Goal: Information Seeking & Learning: Learn about a topic

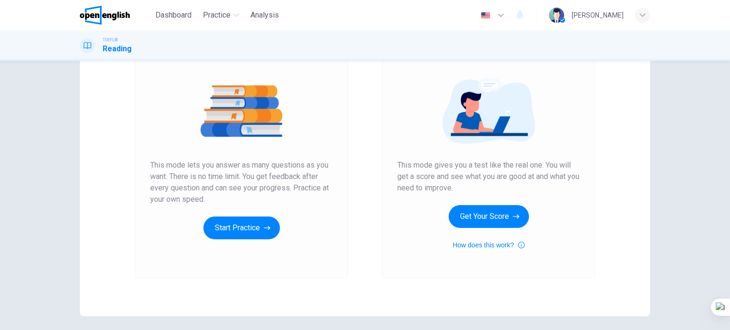
scroll to position [95, 0]
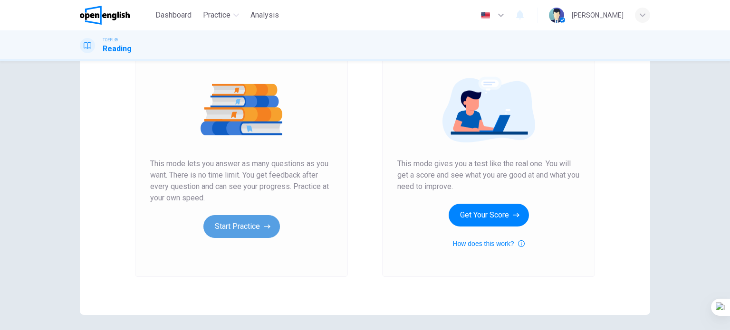
click at [224, 218] on button "Start Practice" at bounding box center [241, 226] width 77 height 23
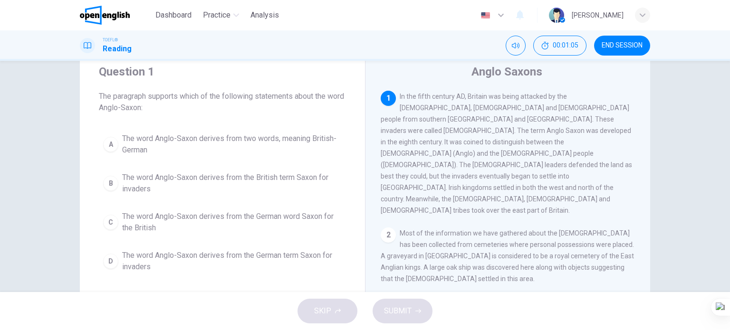
scroll to position [48, 0]
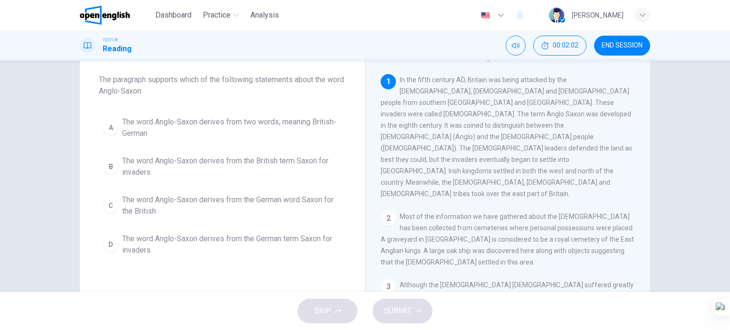
click at [272, 198] on span "The word Anglo-Saxon derives from the German word Saxon for the British" at bounding box center [232, 205] width 220 height 23
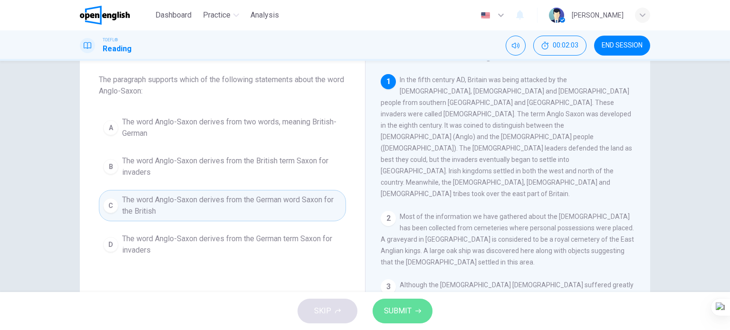
click at [398, 308] on span "SUBMIT" at bounding box center [398, 311] width 28 height 13
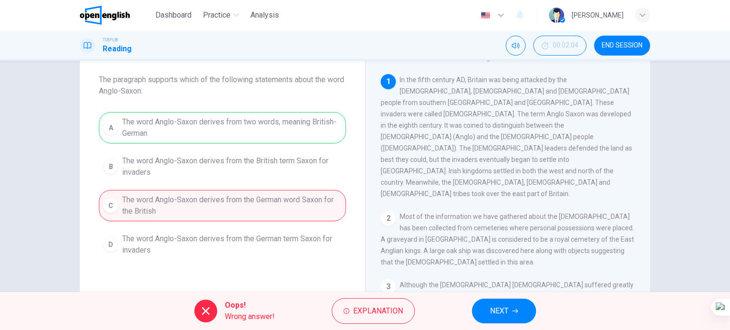
click at [495, 314] on span "NEXT" at bounding box center [499, 311] width 19 height 13
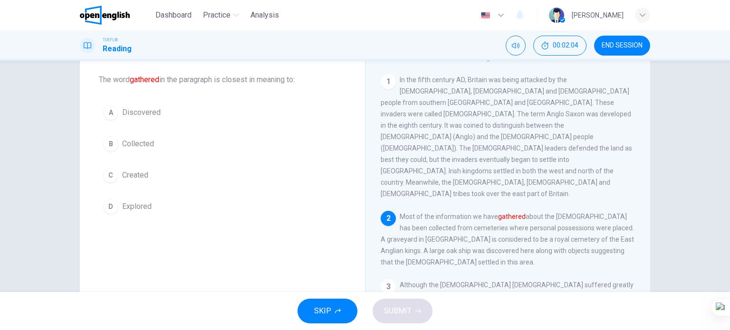
scroll to position [106, 0]
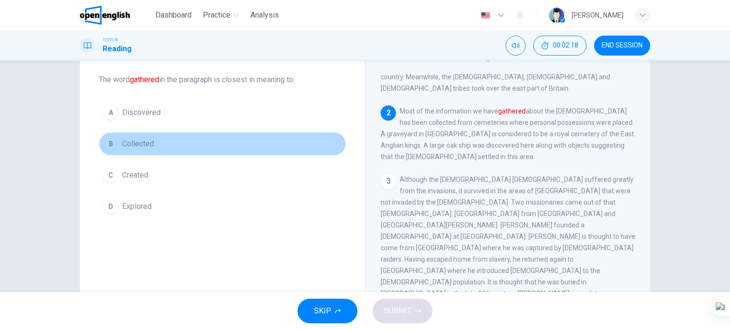
click at [135, 141] on span "Collected" at bounding box center [138, 143] width 32 height 11
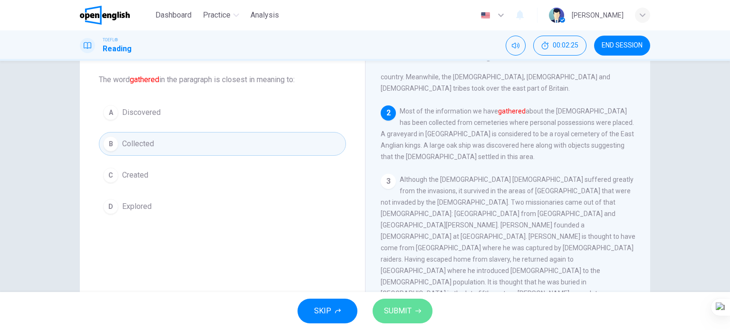
click at [405, 304] on button "SUBMIT" at bounding box center [403, 311] width 60 height 25
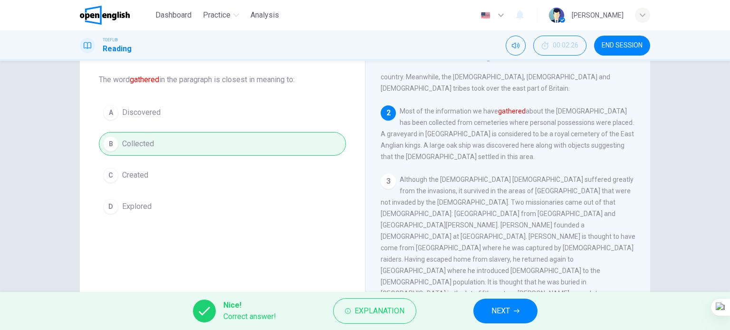
click at [496, 311] on span "NEXT" at bounding box center [501, 311] width 19 height 13
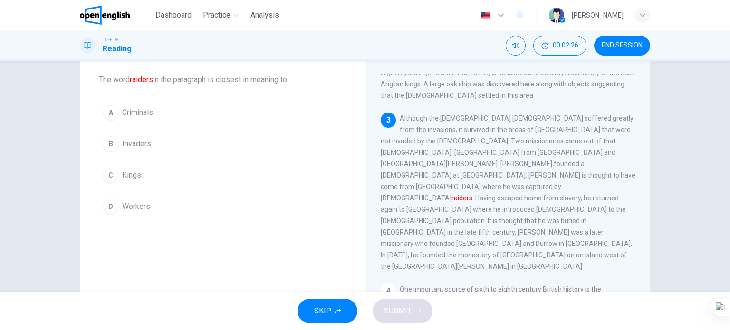
scroll to position [176, 0]
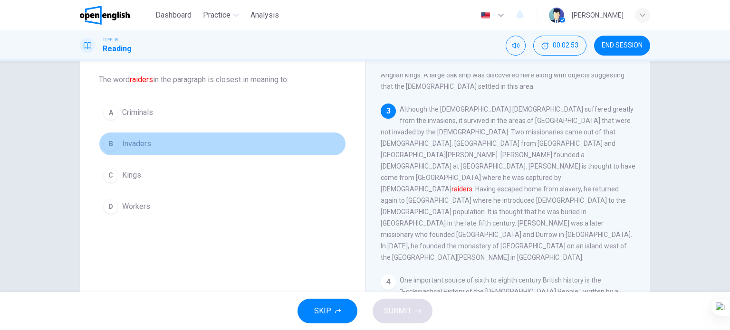
click at [143, 149] on span "Invaders" at bounding box center [136, 143] width 29 height 11
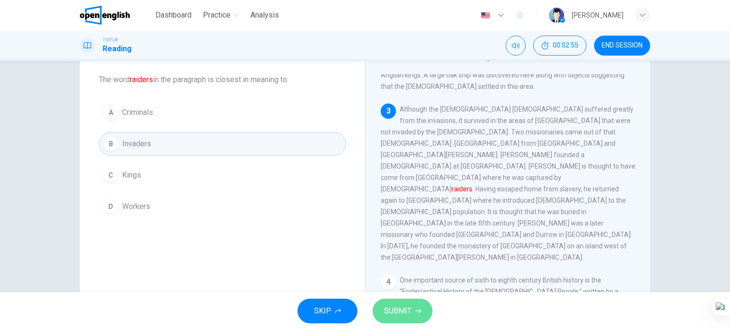
click at [390, 313] on span "SUBMIT" at bounding box center [398, 311] width 28 height 13
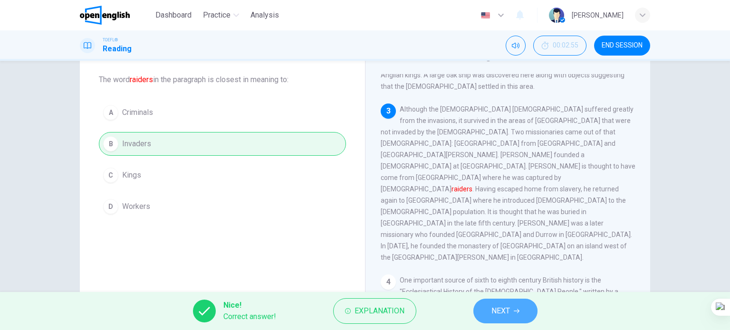
click at [506, 310] on span "NEXT" at bounding box center [501, 311] width 19 height 13
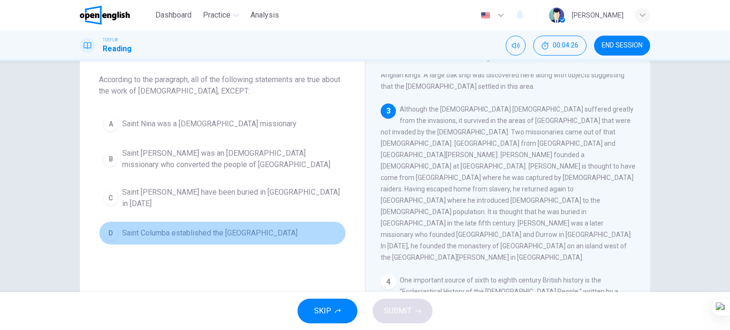
click at [248, 230] on span "Saint Columba established the [GEOGRAPHIC_DATA]" at bounding box center [209, 233] width 175 height 11
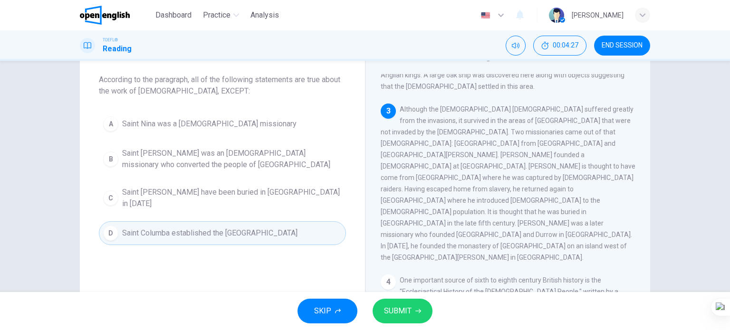
click at [413, 322] on button "SUBMIT" at bounding box center [403, 311] width 60 height 25
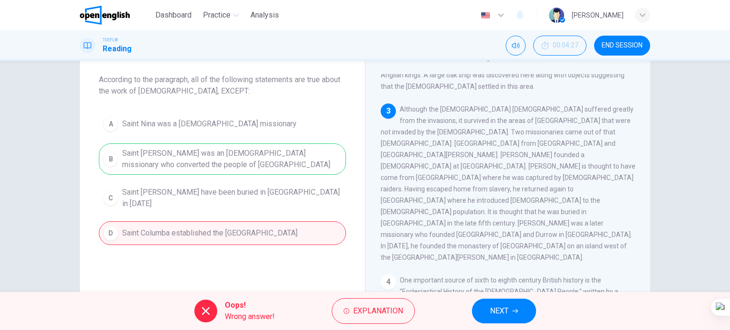
click at [516, 306] on button "NEXT" at bounding box center [504, 311] width 64 height 25
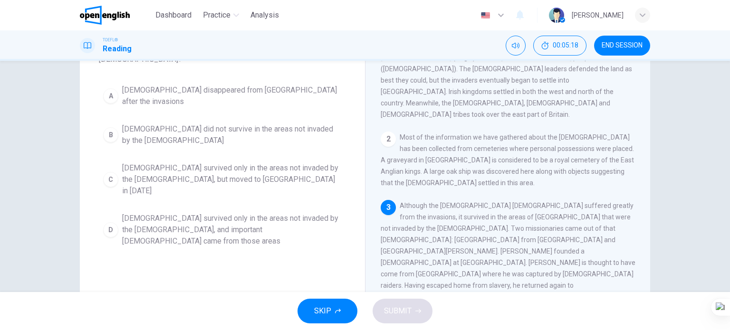
scroll to position [42, 0]
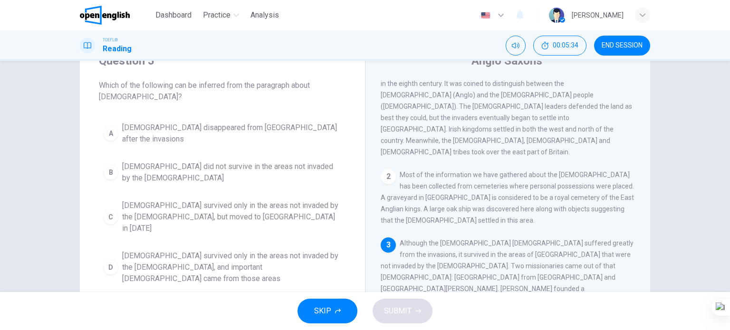
click at [249, 200] on span "[DEMOGRAPHIC_DATA] survived only in the areas not invaded by the [DEMOGRAPHIC_D…" at bounding box center [232, 217] width 220 height 34
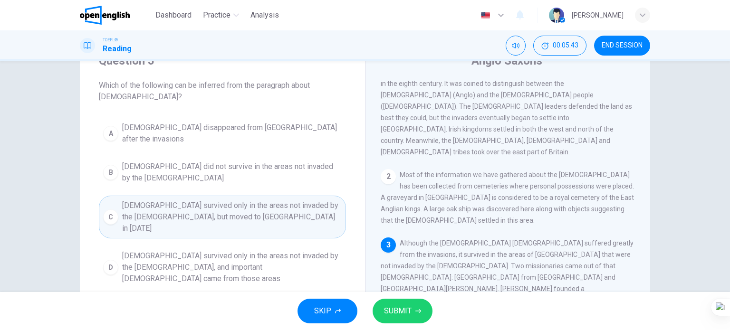
click at [406, 317] on span "SUBMIT" at bounding box center [398, 311] width 28 height 13
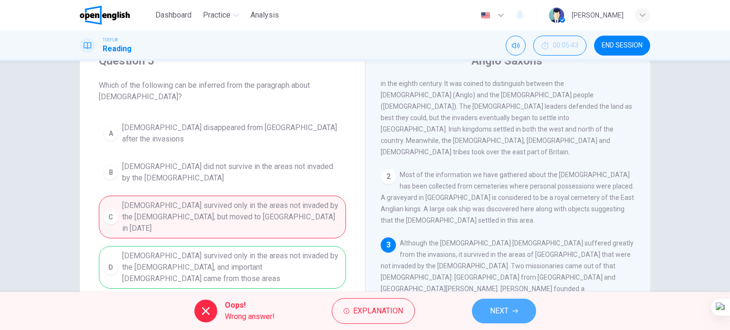
click at [502, 311] on span "NEXT" at bounding box center [499, 311] width 19 height 13
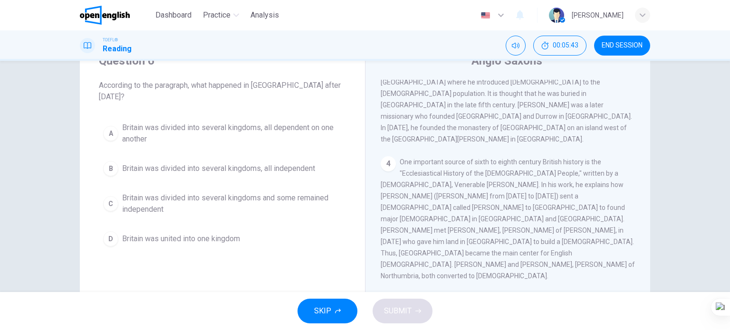
scroll to position [303, 0]
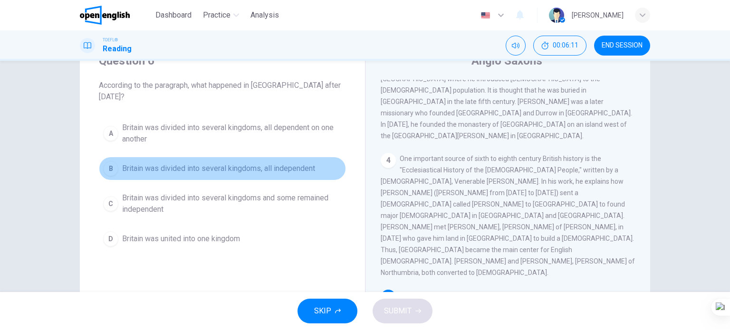
click at [251, 163] on span "Britain was divided into several kingdoms, all independent" at bounding box center [218, 168] width 193 height 11
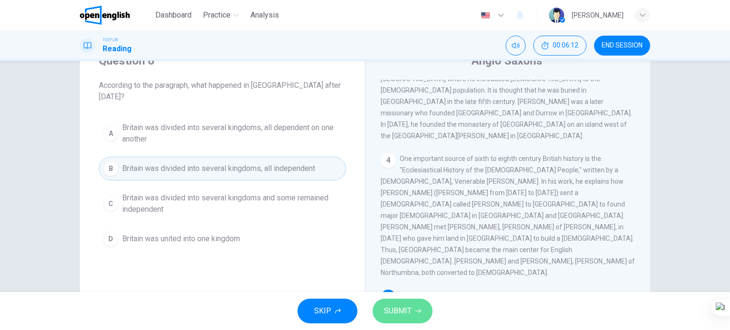
click at [388, 307] on span "SUBMIT" at bounding box center [398, 311] width 28 height 13
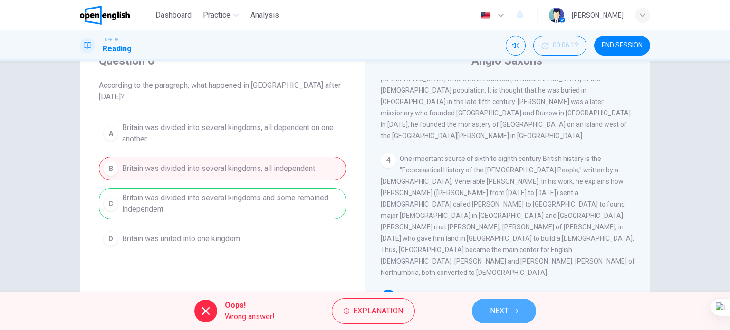
click at [508, 322] on button "NEXT" at bounding box center [504, 311] width 64 height 25
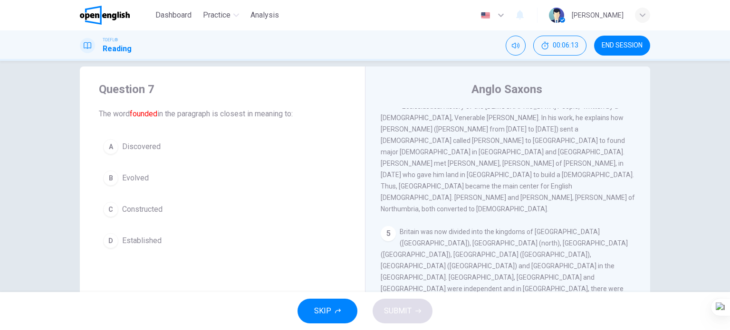
scroll to position [0, 0]
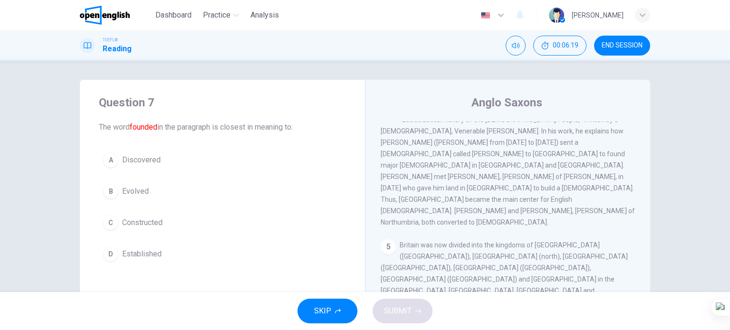
click at [154, 253] on span "Established" at bounding box center [141, 254] width 39 height 11
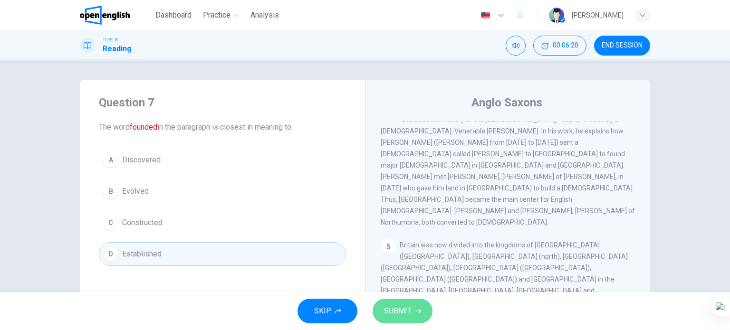
click at [405, 317] on span "SUBMIT" at bounding box center [398, 311] width 28 height 13
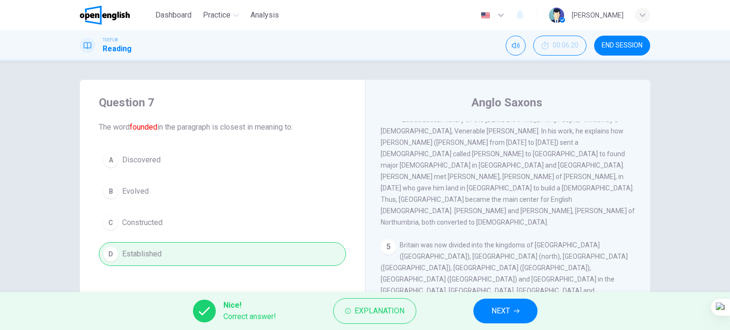
click at [493, 309] on span "NEXT" at bounding box center [501, 311] width 19 height 13
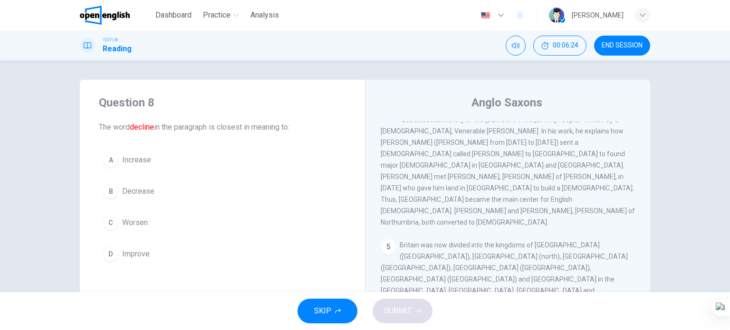
click at [138, 192] on span "Decrease" at bounding box center [138, 191] width 32 height 11
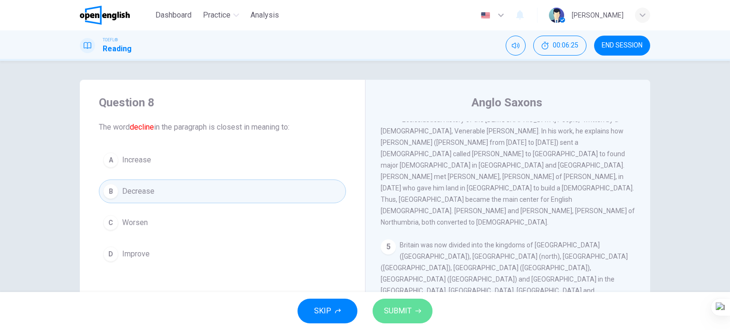
click at [397, 307] on span "SUBMIT" at bounding box center [398, 311] width 28 height 13
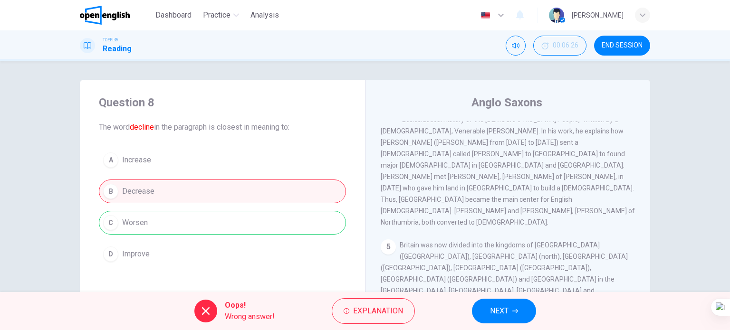
click at [502, 309] on span "NEXT" at bounding box center [499, 311] width 19 height 13
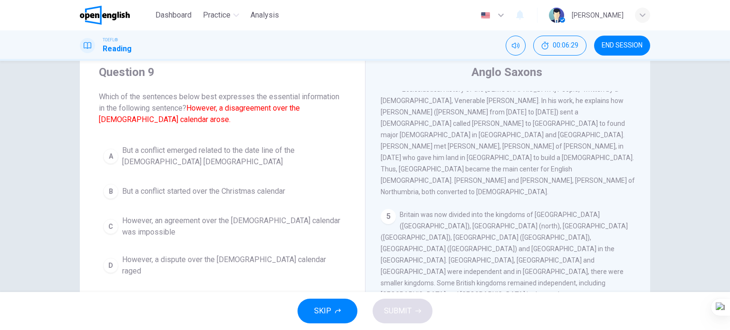
scroll to position [48, 0]
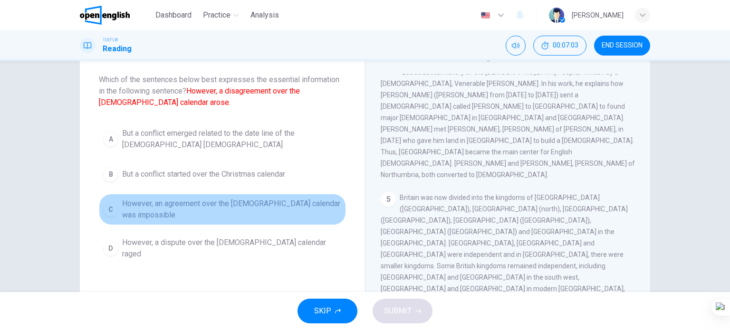
click at [259, 199] on span "However, an agreement over the [DEMOGRAPHIC_DATA] calendar was impossible" at bounding box center [232, 209] width 220 height 23
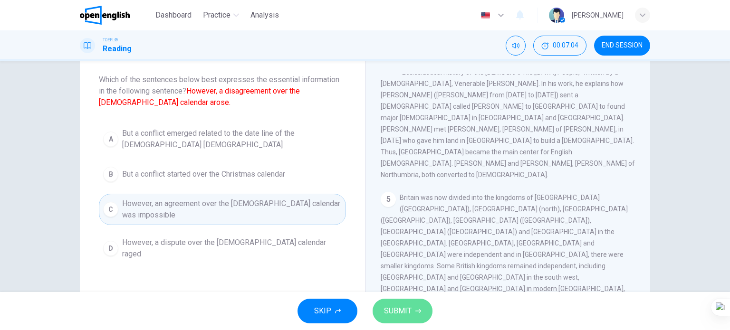
click at [394, 320] on button "SUBMIT" at bounding box center [403, 311] width 60 height 25
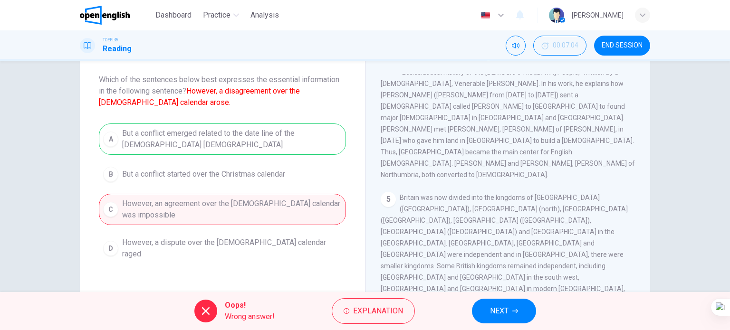
click at [491, 305] on span "NEXT" at bounding box center [499, 311] width 19 height 13
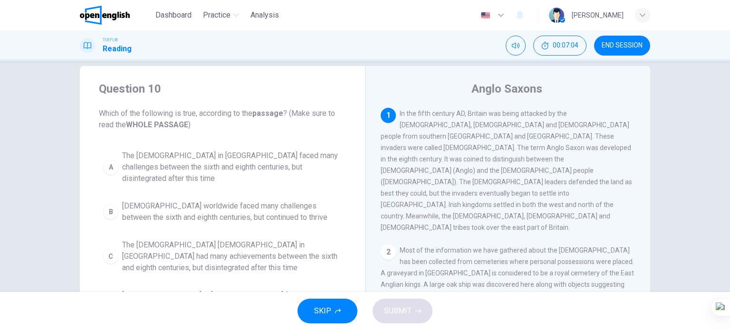
scroll to position [0, 0]
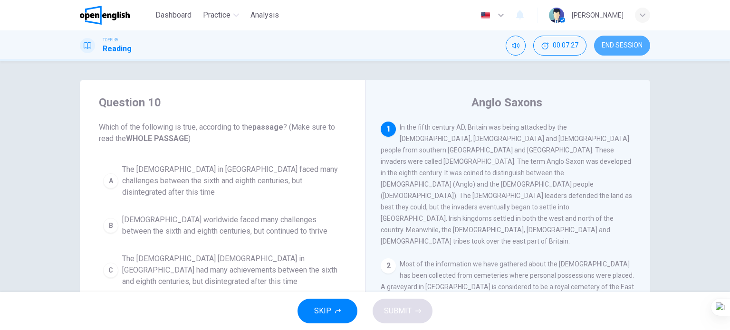
click at [644, 41] on button "END SESSION" at bounding box center [622, 46] width 56 height 20
